Goal: Information Seeking & Learning: Compare options

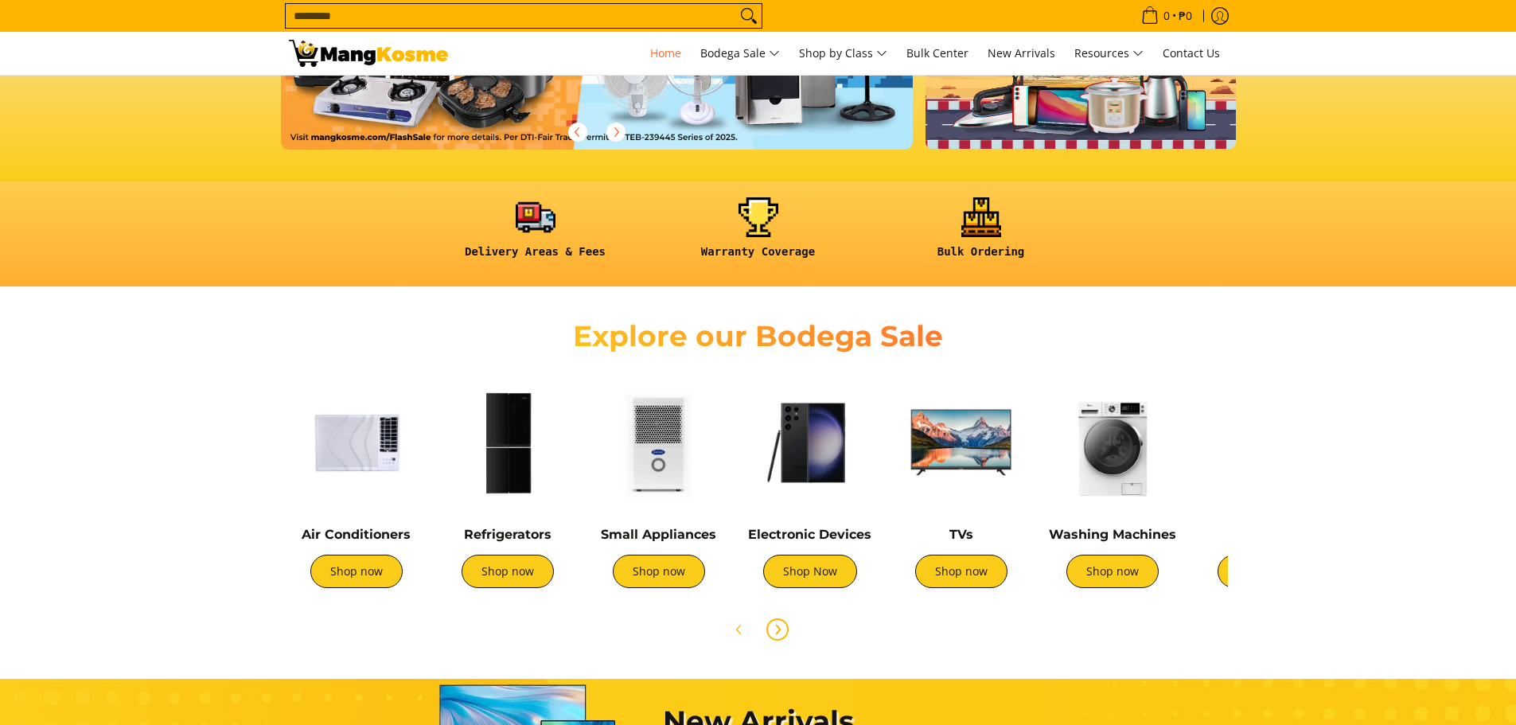
scroll to position [398, 0]
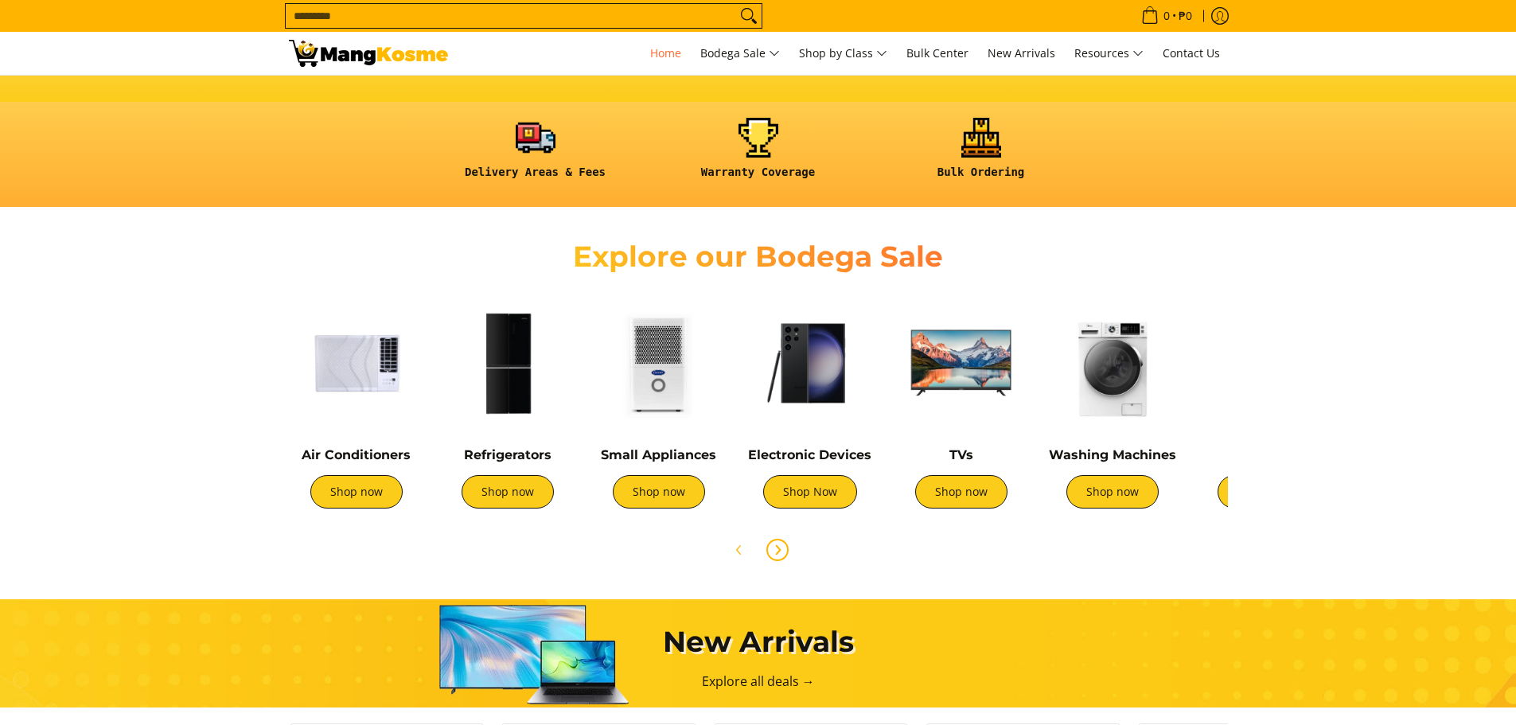
click at [782, 548] on icon "Next" at bounding box center [777, 549] width 13 height 13
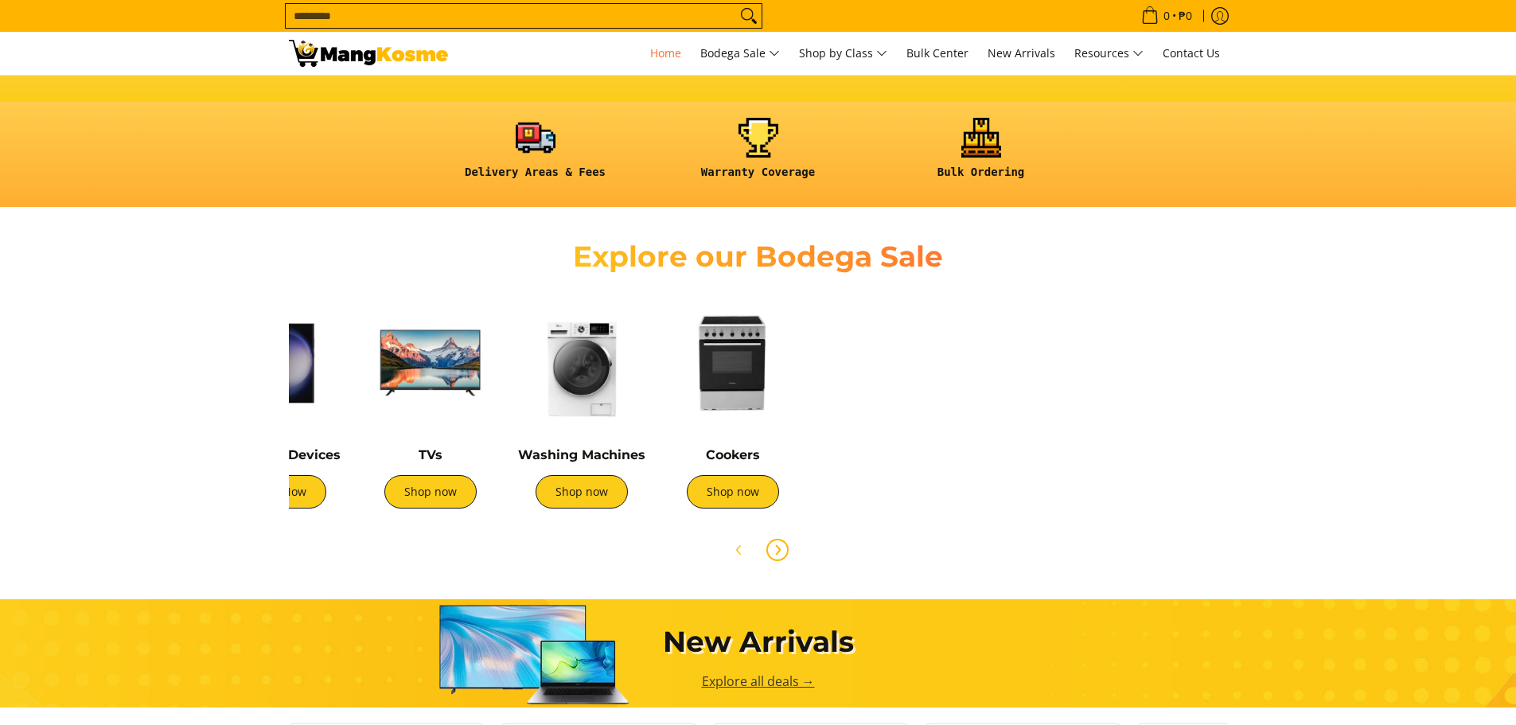
click at [680, 426] on img at bounding box center [732, 362] width 135 height 135
click at [727, 399] on img at bounding box center [732, 362] width 135 height 135
click at [734, 499] on link "Shop now" at bounding box center [733, 491] width 92 height 33
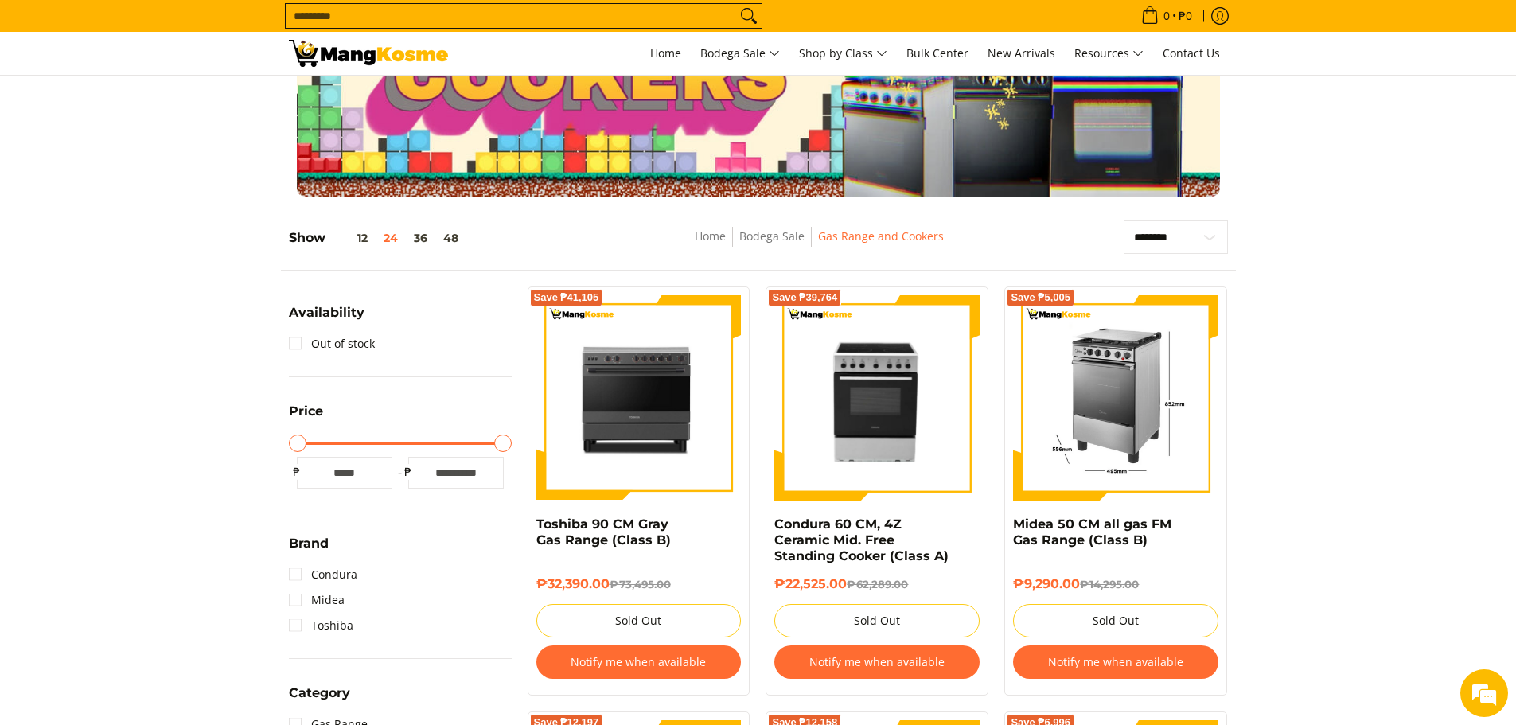
click at [1104, 475] on img at bounding box center [1115, 397] width 205 height 205
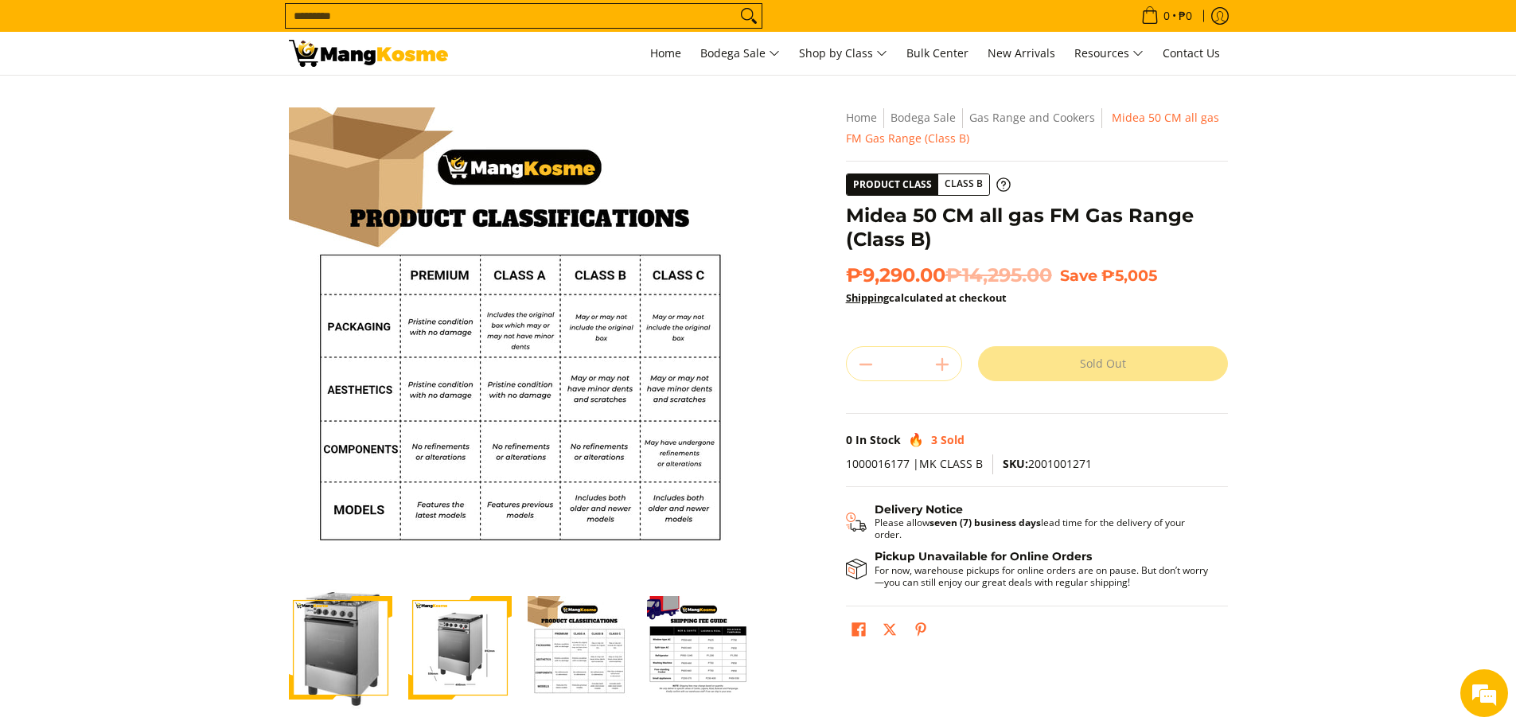
click at [455, 655] on img "Midea 50 CM all gas FM Gas Range (Class B)-2" at bounding box center [459, 647] width 103 height 103
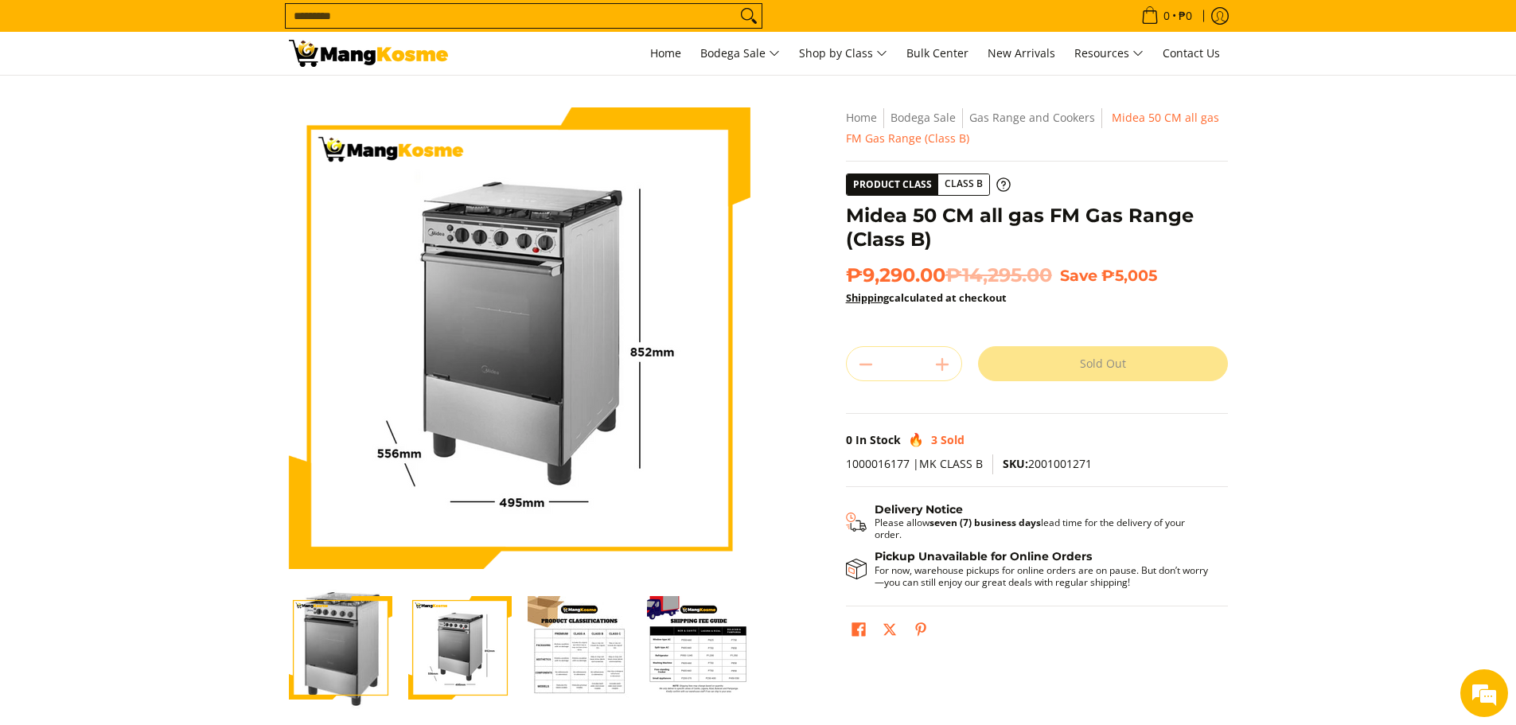
click at [367, 664] on img "midea-50cm-4-burner-gas-range-silver-left-side-view-mang-kosme" at bounding box center [340, 647] width 103 height 123
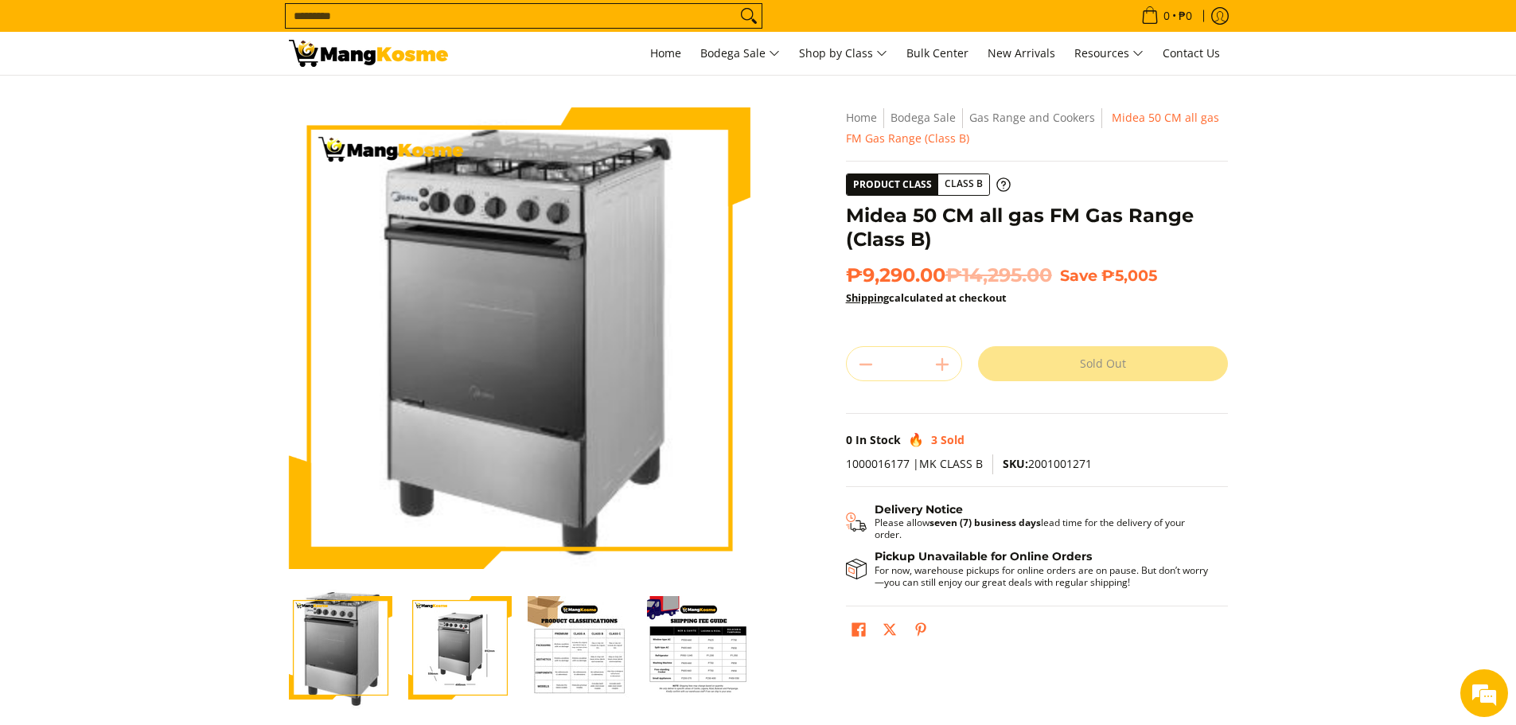
click at [416, 664] on img "Midea 50 CM all gas FM Gas Range (Class B)-2" at bounding box center [459, 647] width 103 height 103
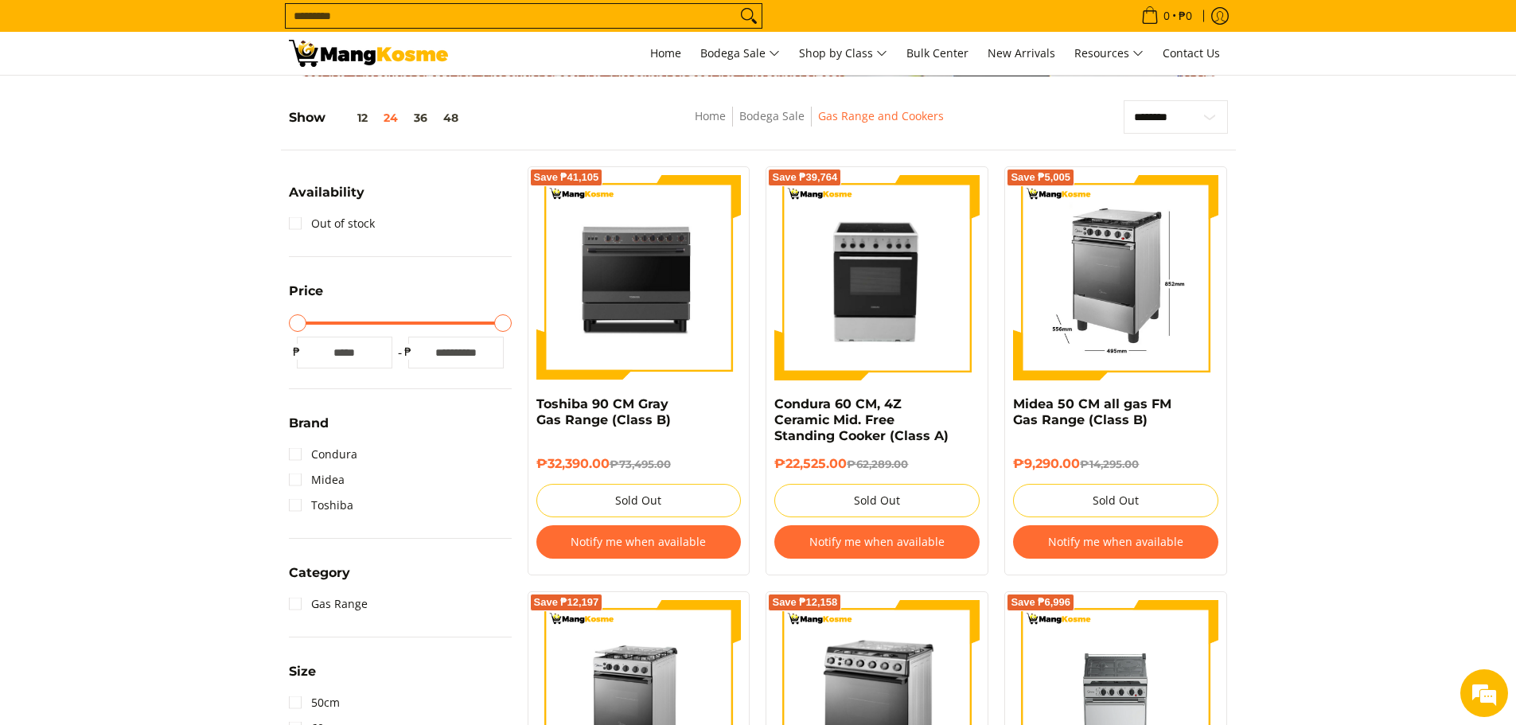
scroll to position [239, 0]
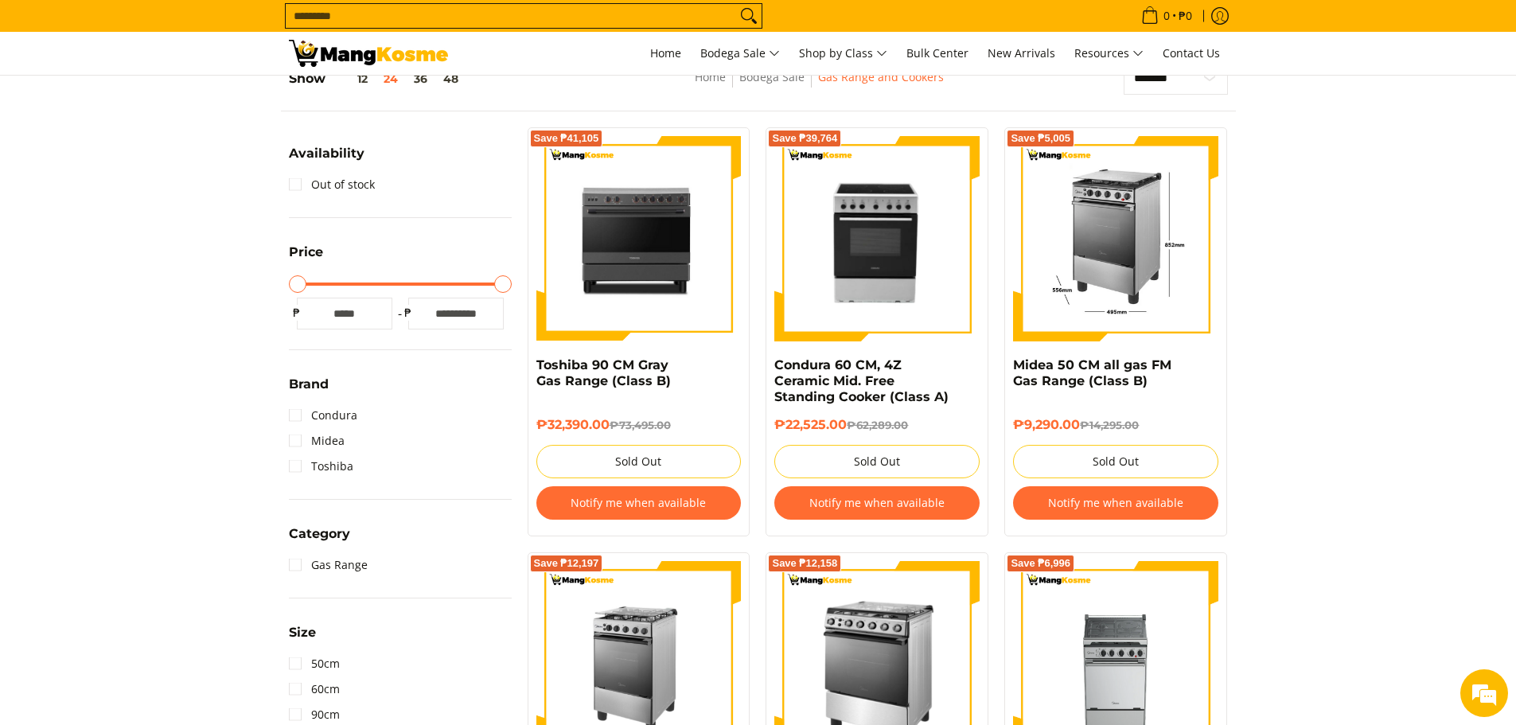
click at [1103, 236] on img at bounding box center [1115, 238] width 205 height 205
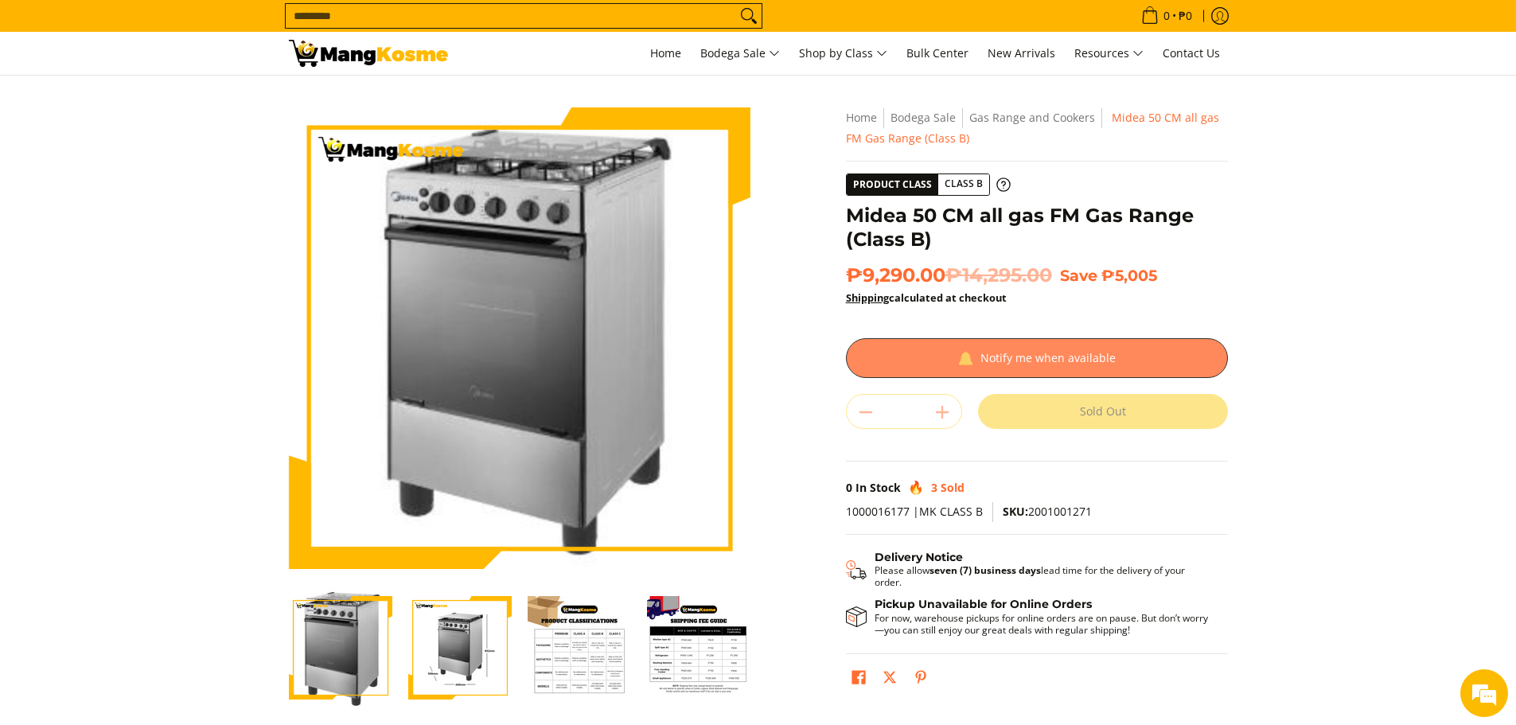
click at [1064, 364] on div at bounding box center [1037, 358] width 382 height 40
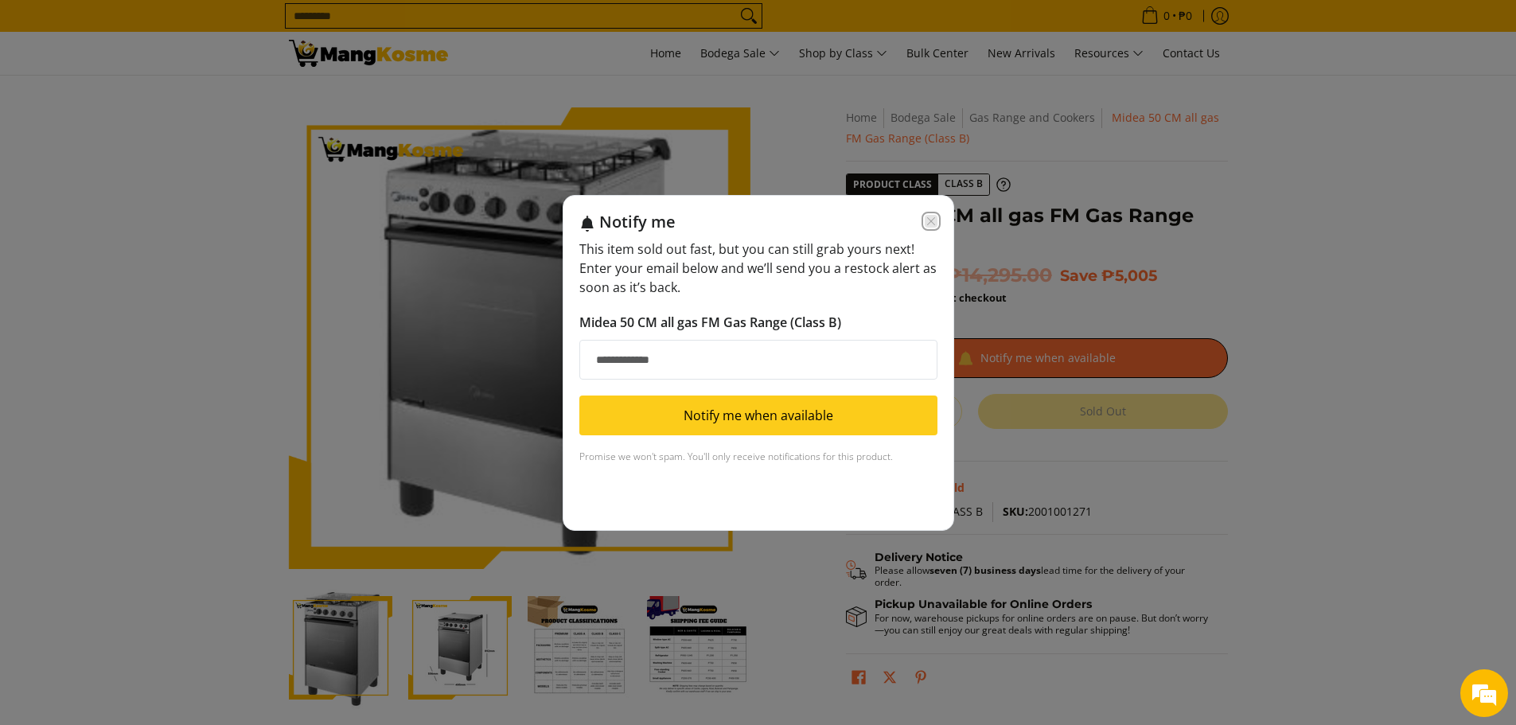
click at [928, 223] on icon "Close modal" at bounding box center [931, 221] width 13 height 13
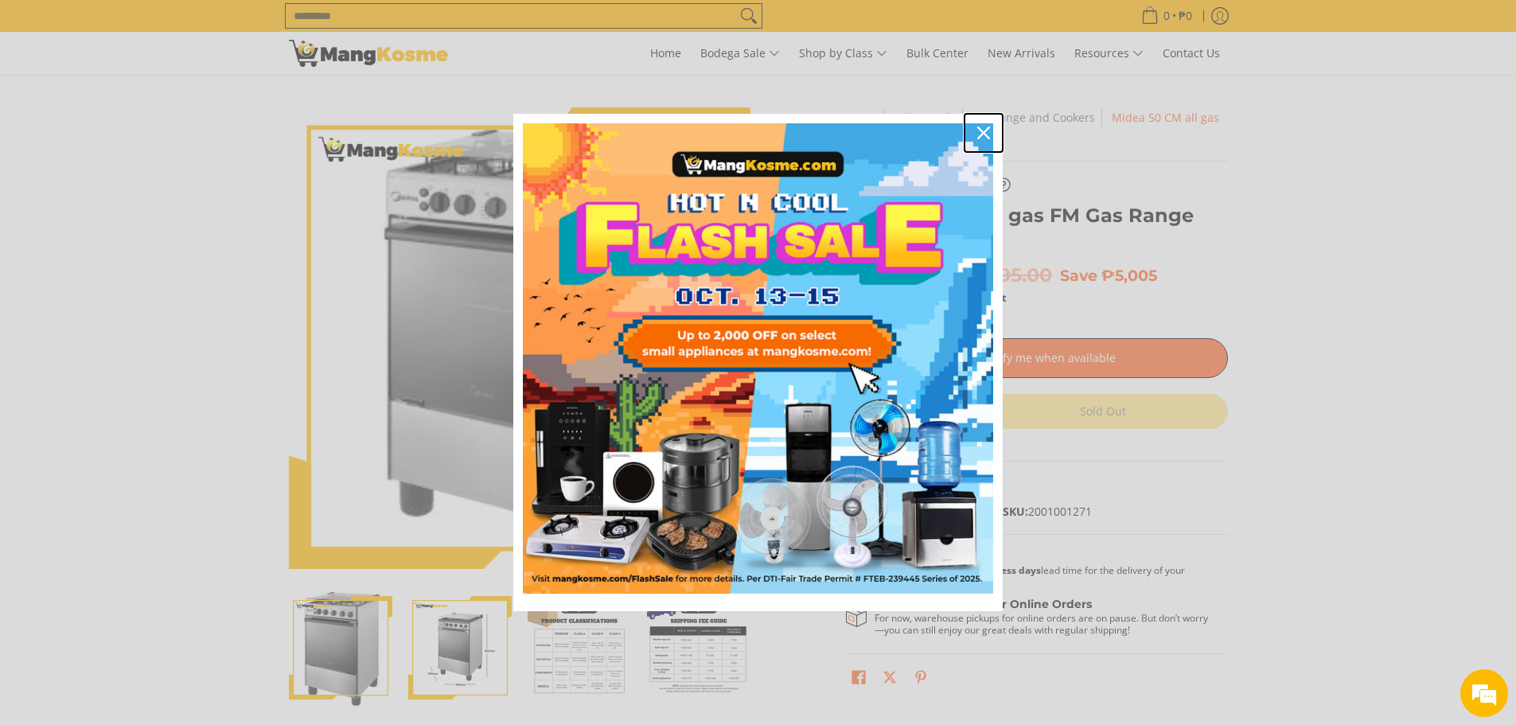
click at [998, 130] on button "Close" at bounding box center [983, 133] width 38 height 38
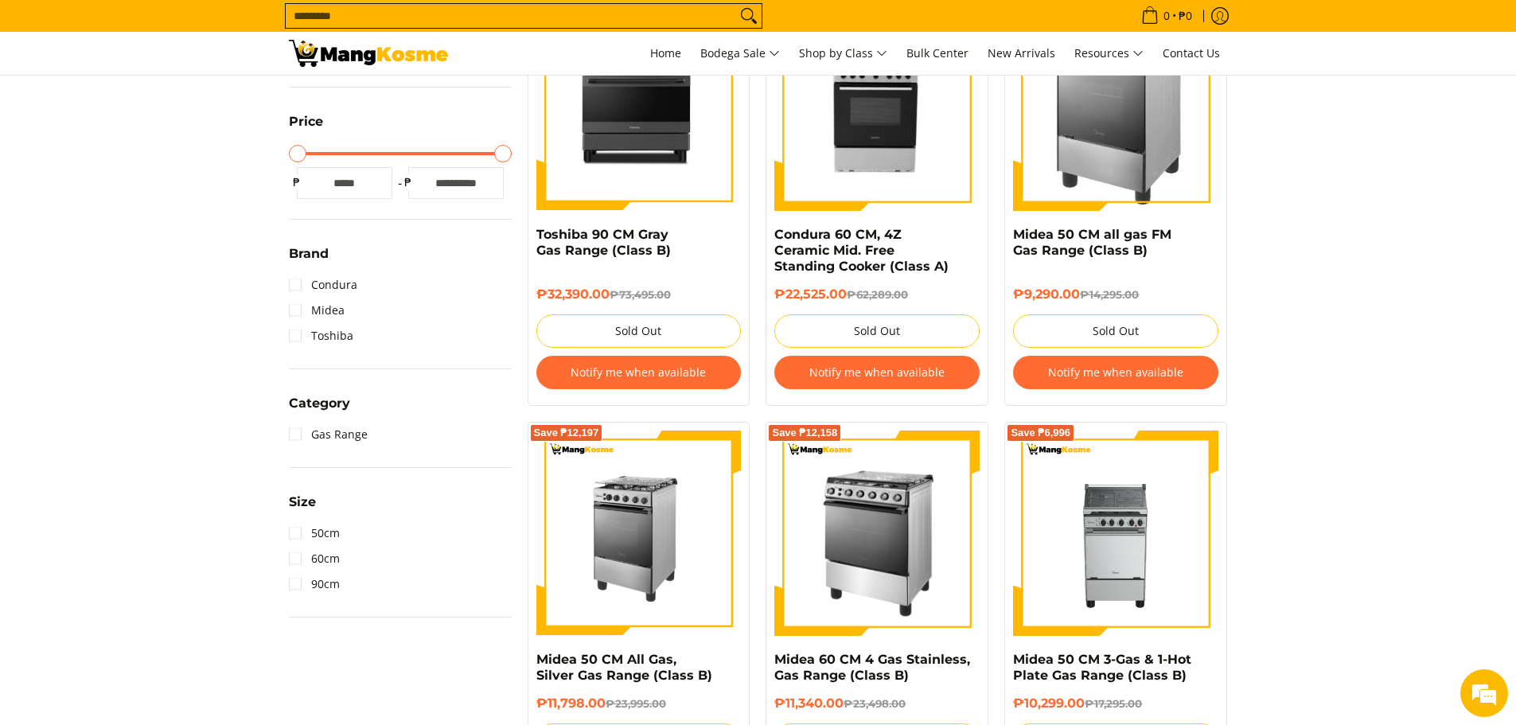
scroll to position [398, 0]
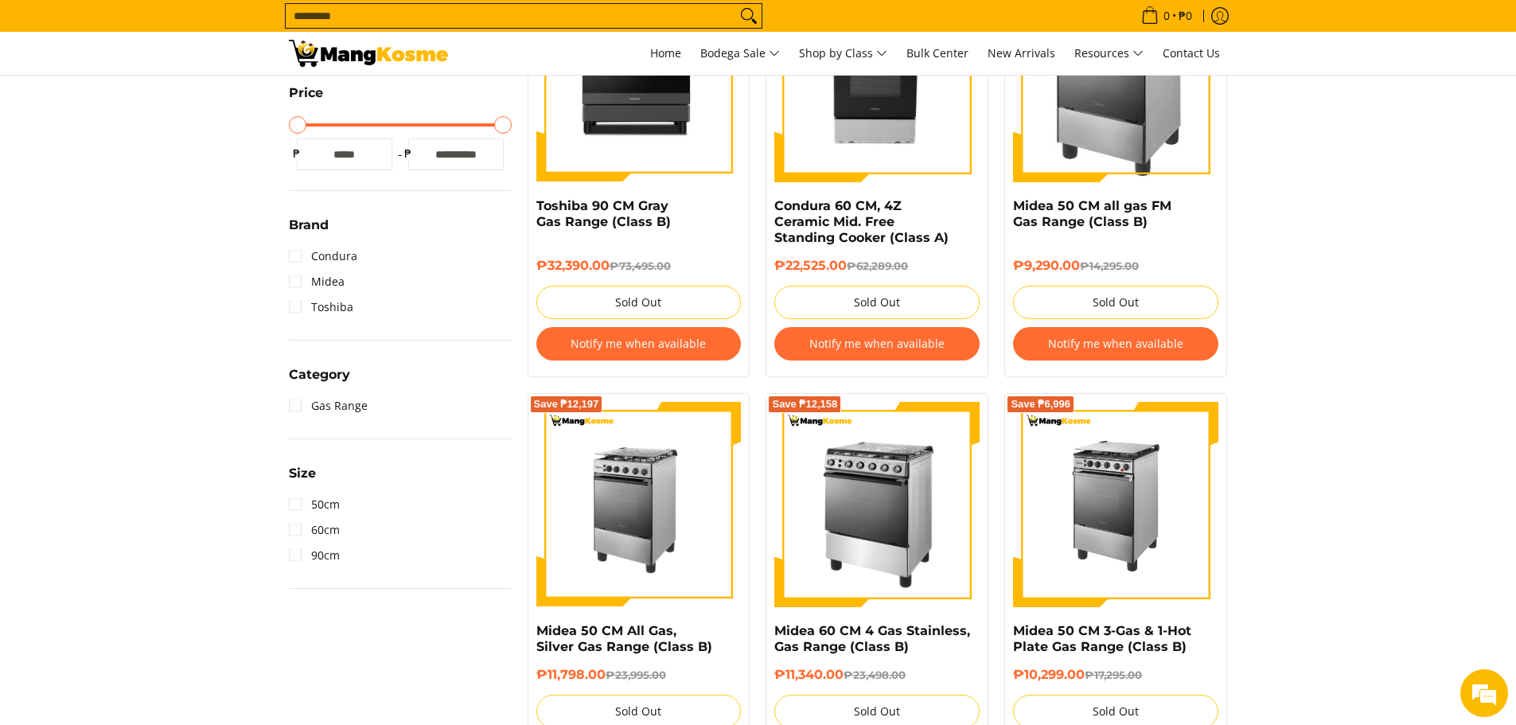
click at [1161, 543] on img at bounding box center [1115, 504] width 205 height 205
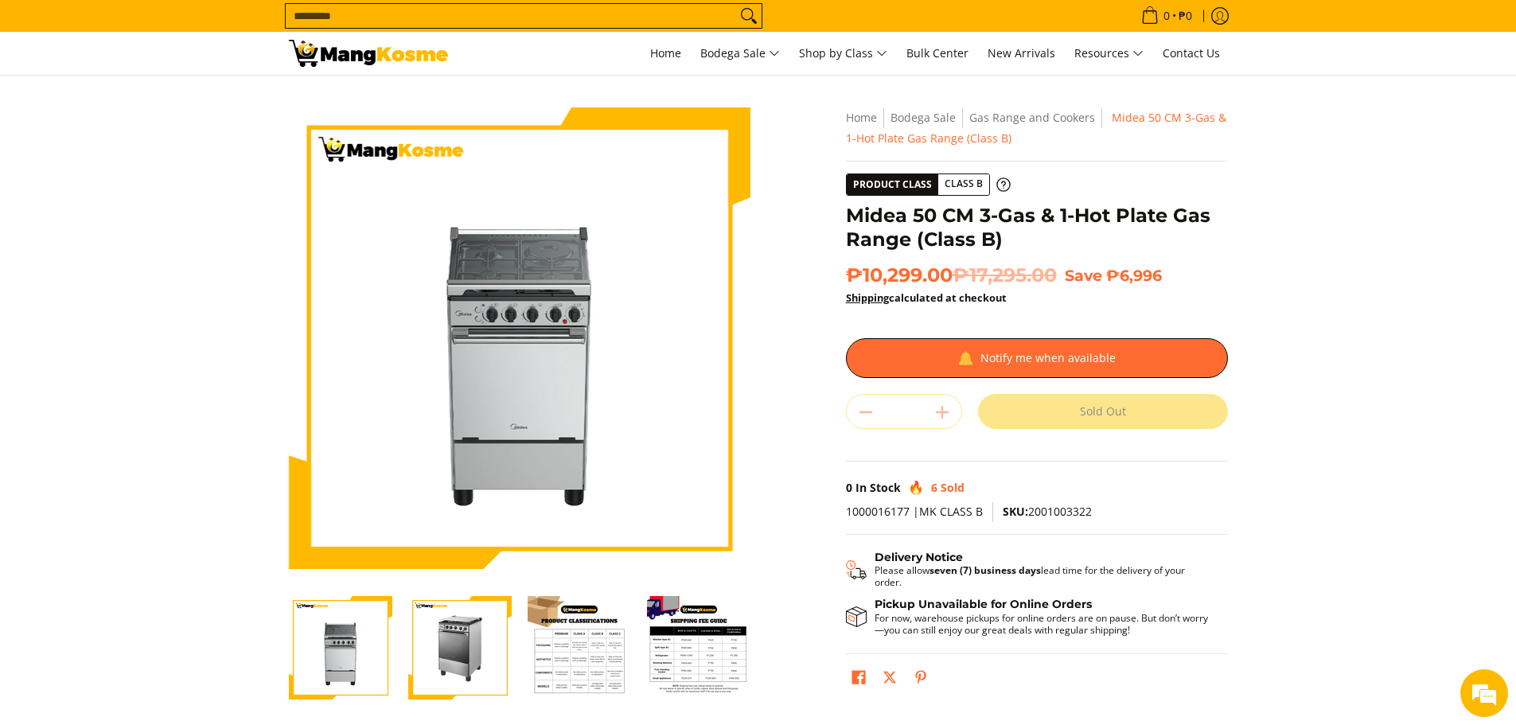
click at [436, 652] on img "Midea 50 CM 3-Gas & 1-Hot Plate Gas Range (Class B)-2" at bounding box center [459, 647] width 103 height 103
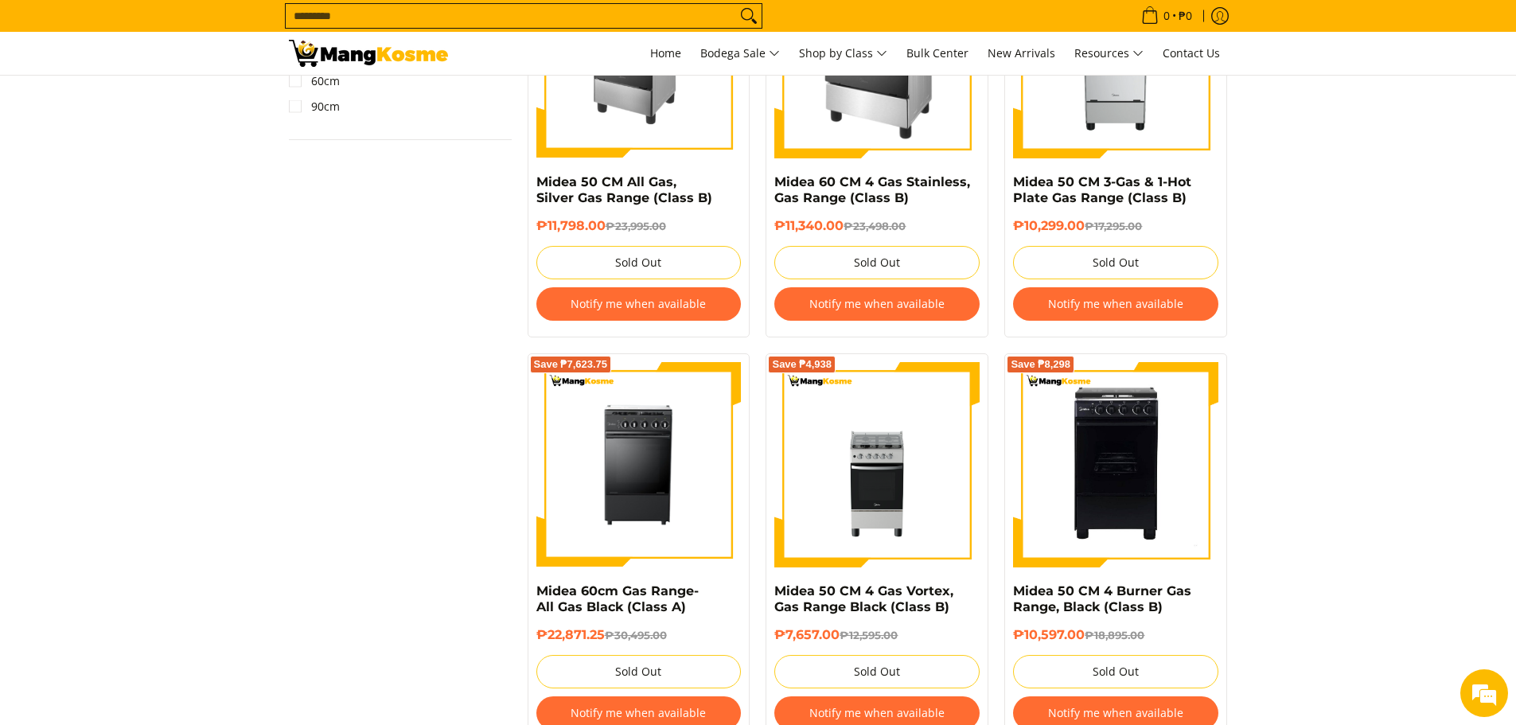
scroll to position [875, 0]
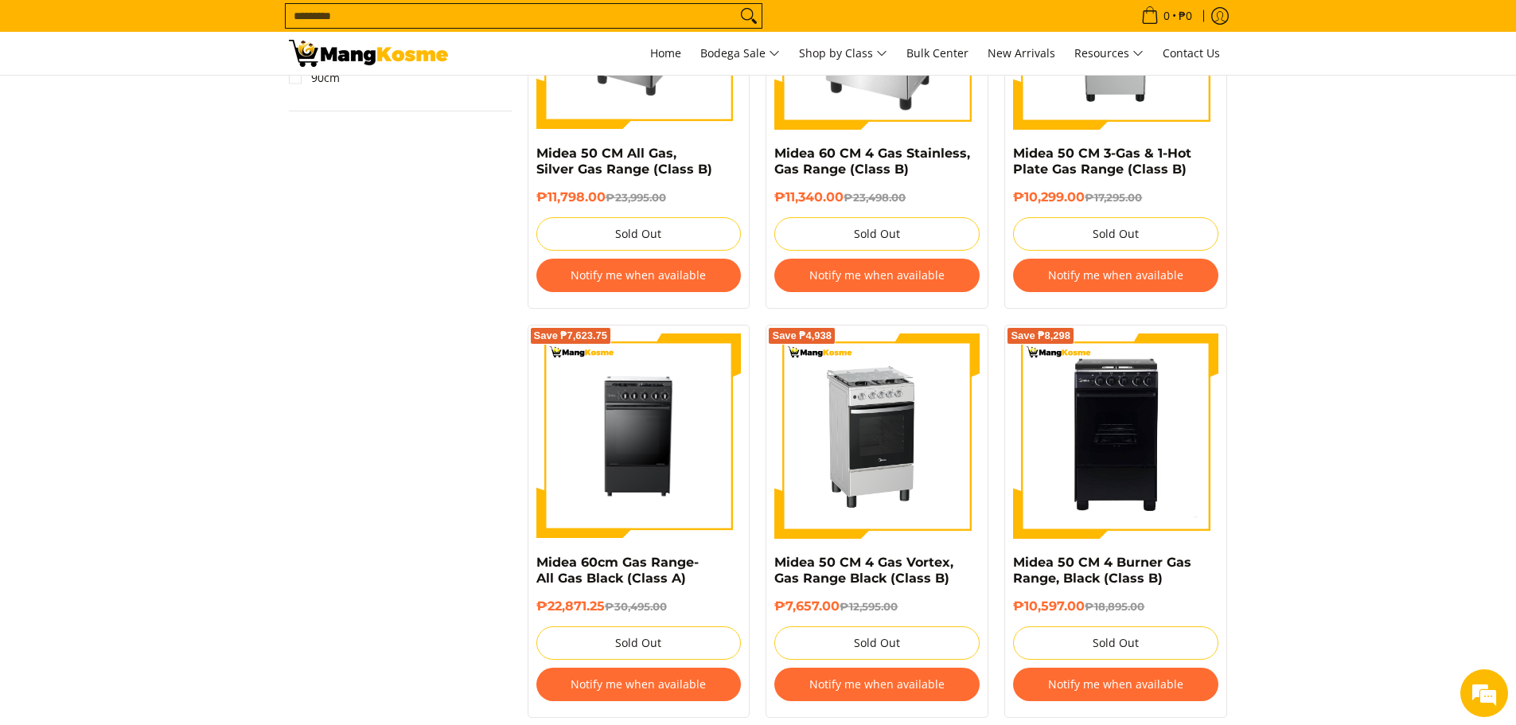
click at [909, 437] on img at bounding box center [876, 435] width 205 height 205
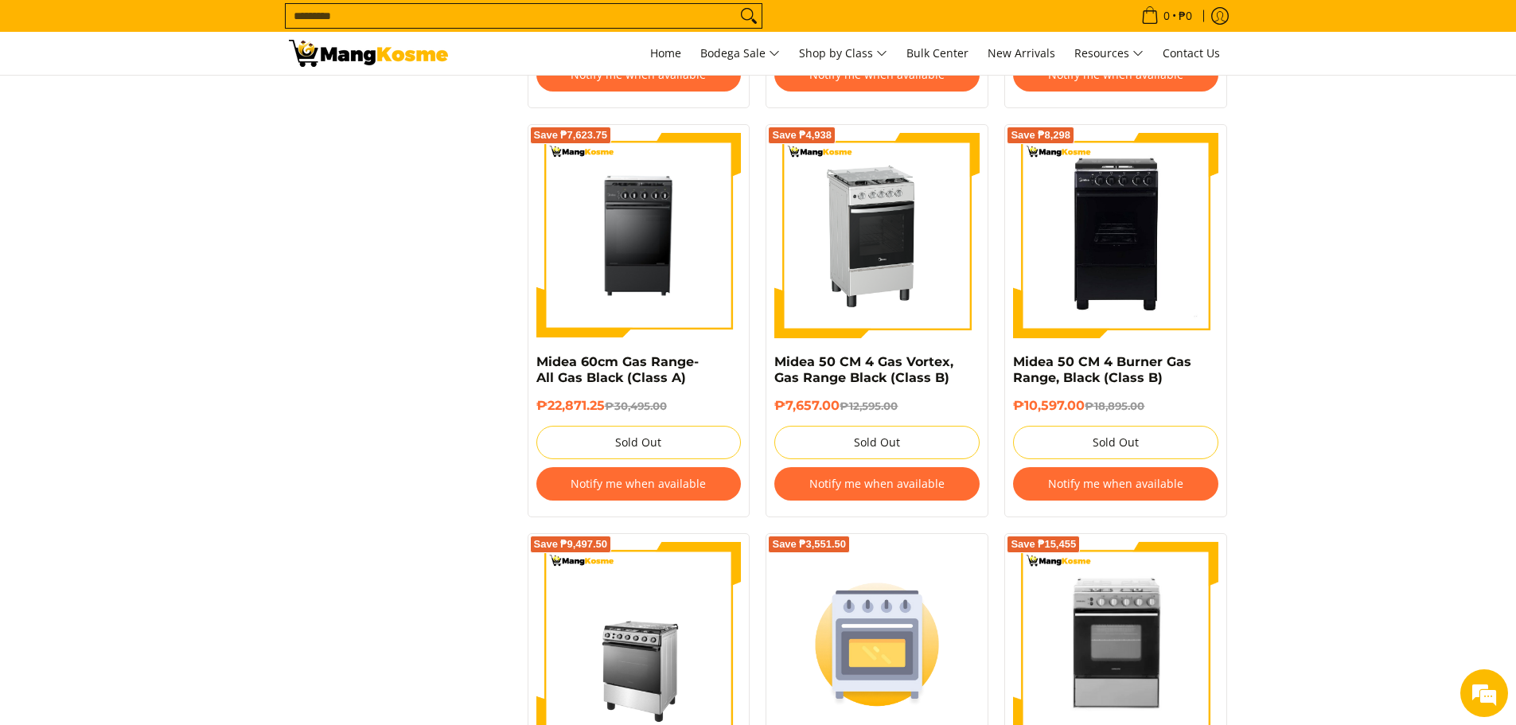
scroll to position [1114, 0]
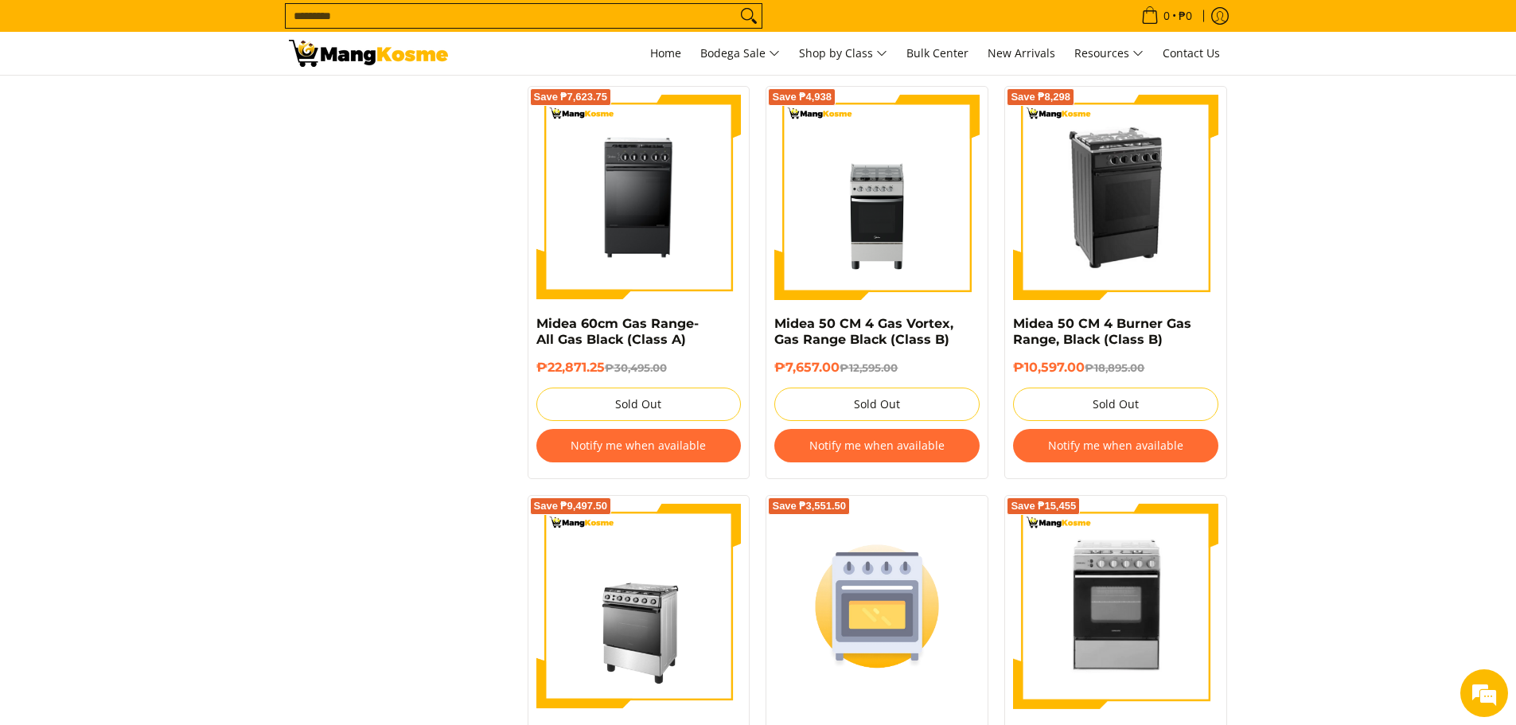
click at [1120, 249] on img at bounding box center [1115, 197] width 205 height 205
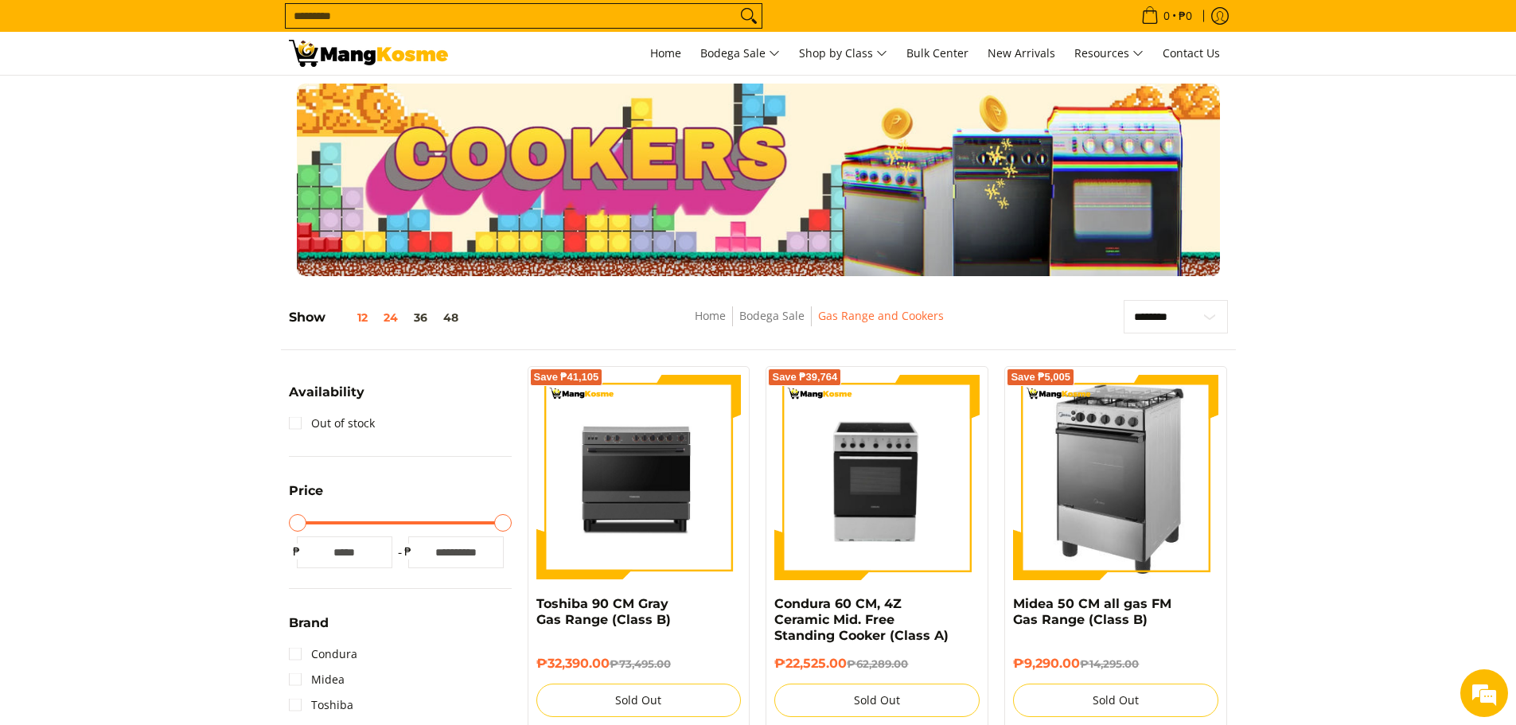
click at [355, 319] on button "12" at bounding box center [350, 317] width 50 height 13
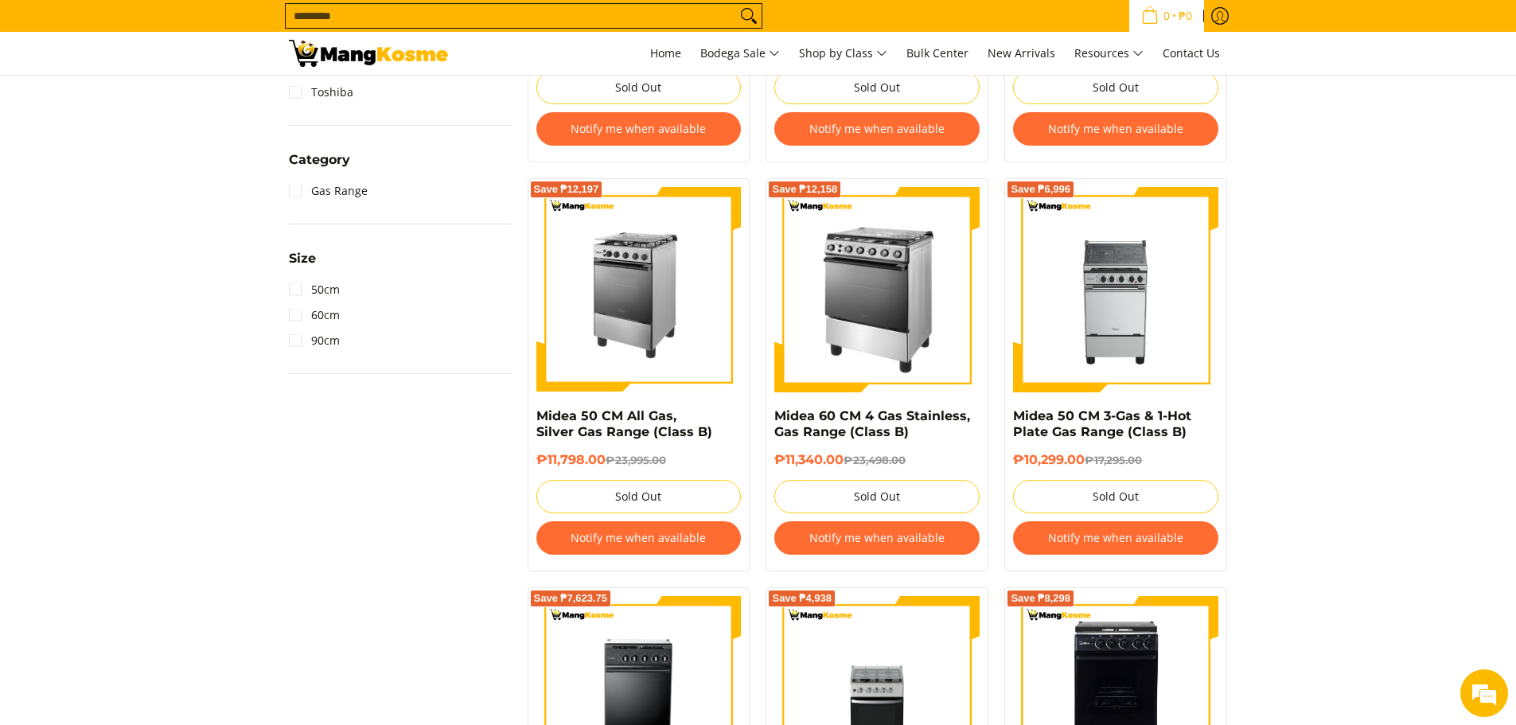
scroll to position [622, 0]
